Goal: Understand process/instructions: Learn how to perform a task or action

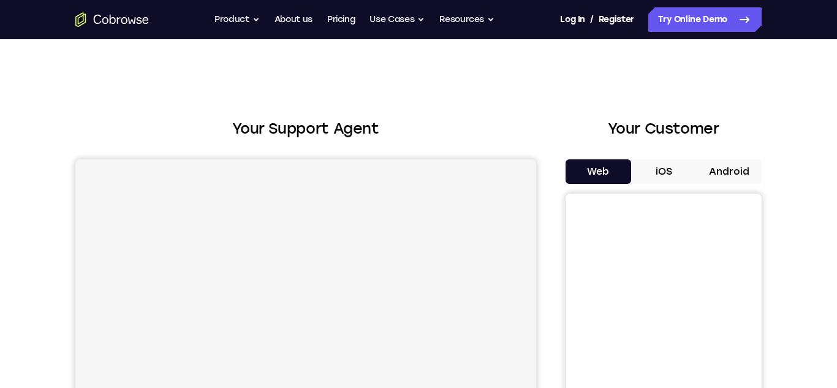
click at [702, 176] on button "Android" at bounding box center [729, 171] width 66 height 25
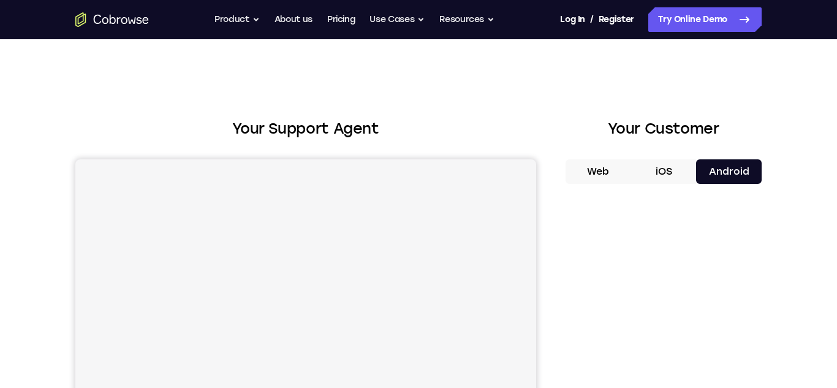
click at [687, 178] on button "iOS" at bounding box center [664, 171] width 66 height 25
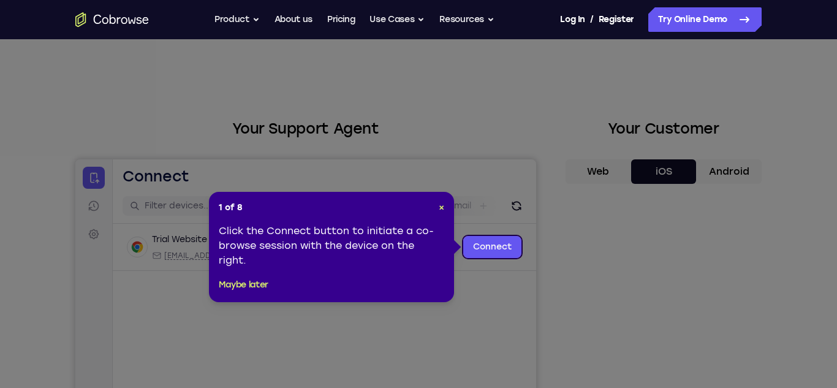
click at [737, 175] on icon at bounding box center [418, 194] width 837 height 388
click at [444, 207] on span "×" at bounding box center [442, 207] width 6 height 10
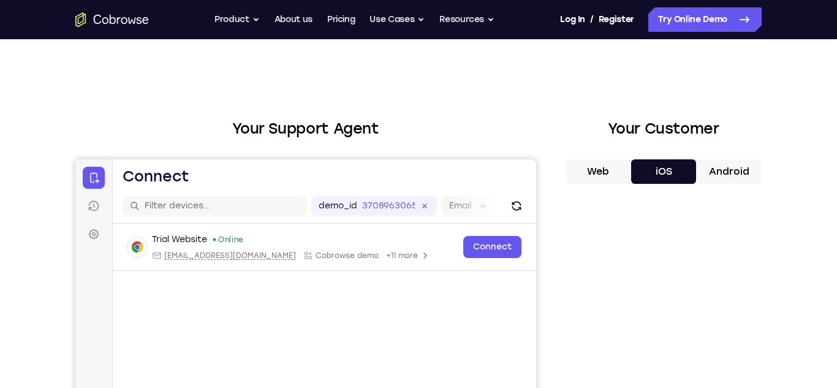
click at [719, 174] on button "Android" at bounding box center [729, 171] width 66 height 25
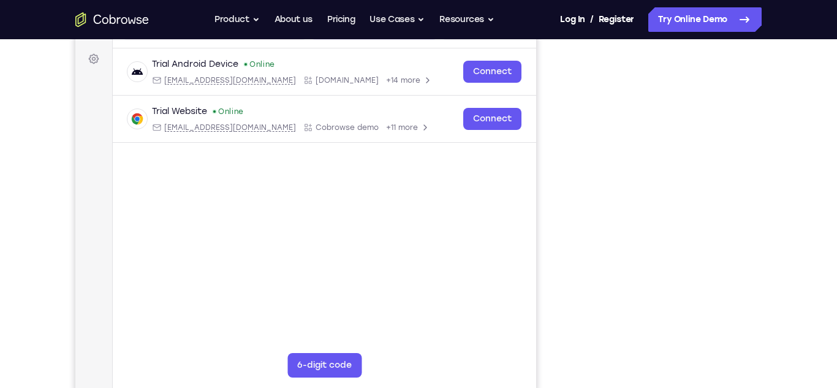
scroll to position [173, 0]
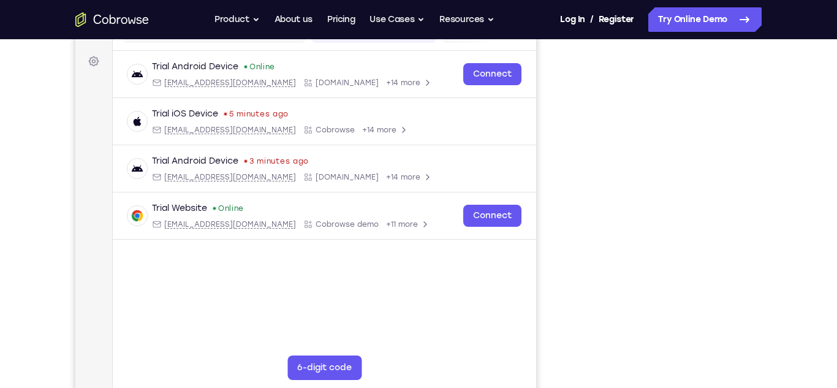
click at [782, 111] on div "Your Support Agent Your Customer Web iOS Android Next Steps We’d be happy to gi…" at bounding box center [418, 270] width 785 height 809
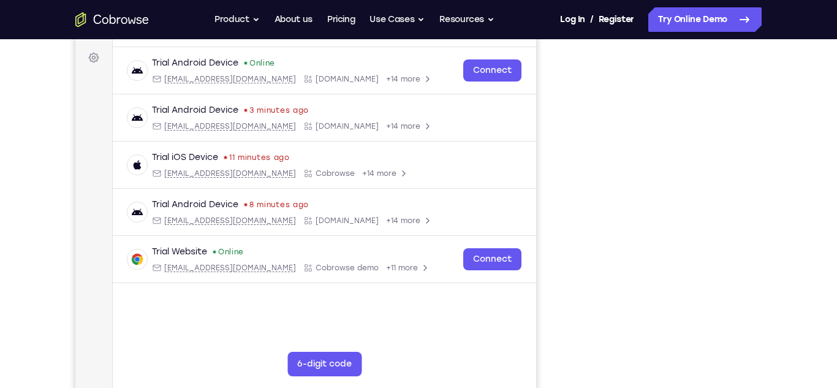
scroll to position [174, 0]
